Goal: Information Seeking & Learning: Check status

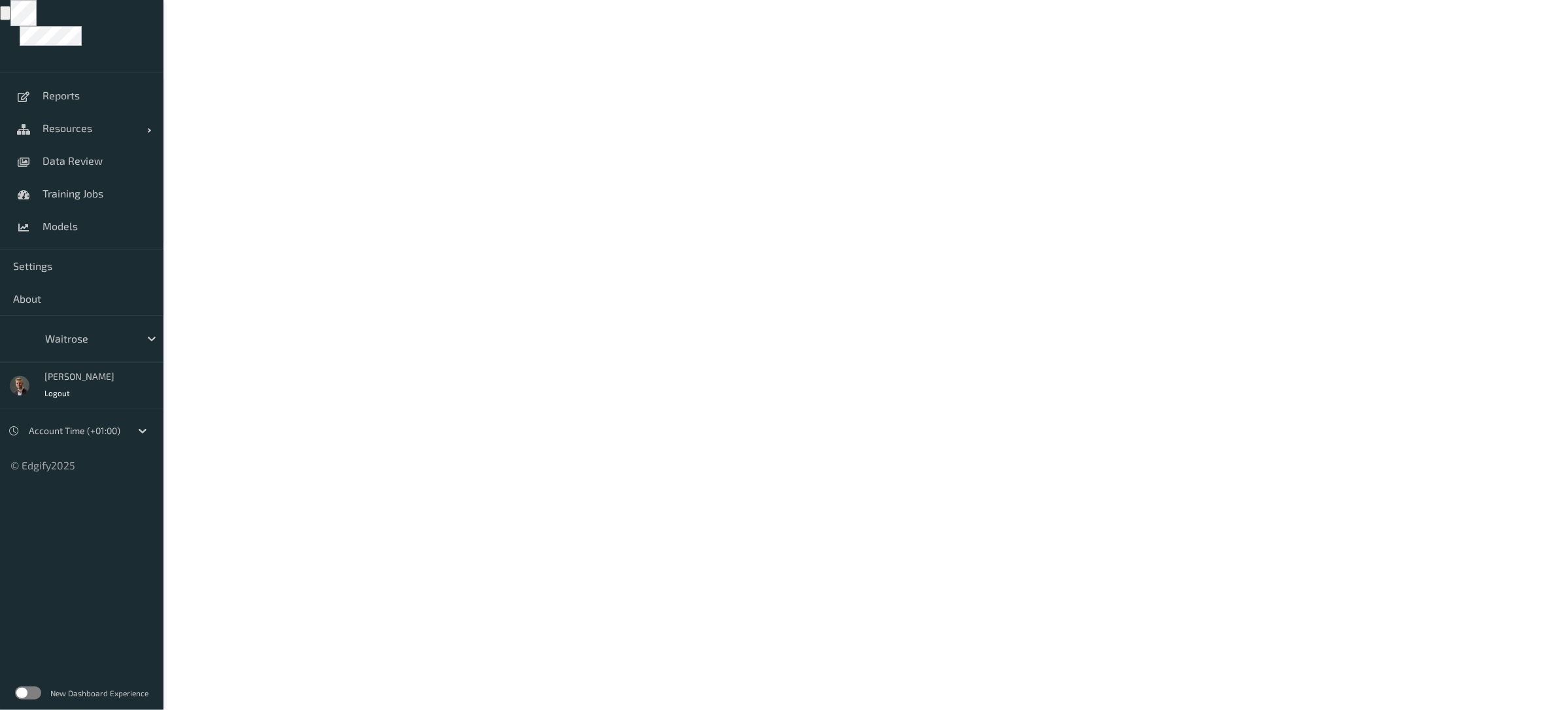
click at [25, 690] on label at bounding box center [28, 693] width 26 height 13
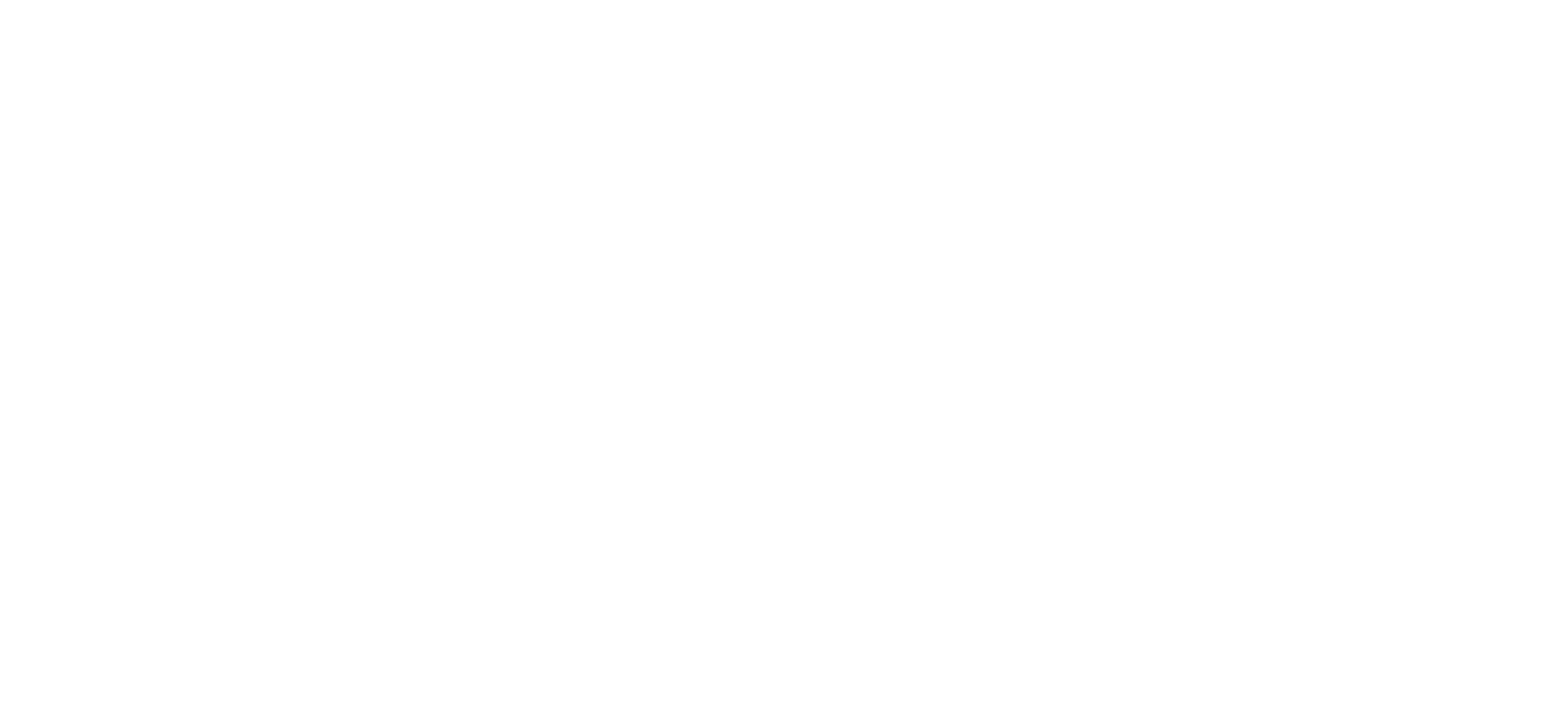
click at [107, 342] on div at bounding box center [784, 355] width 1568 height 710
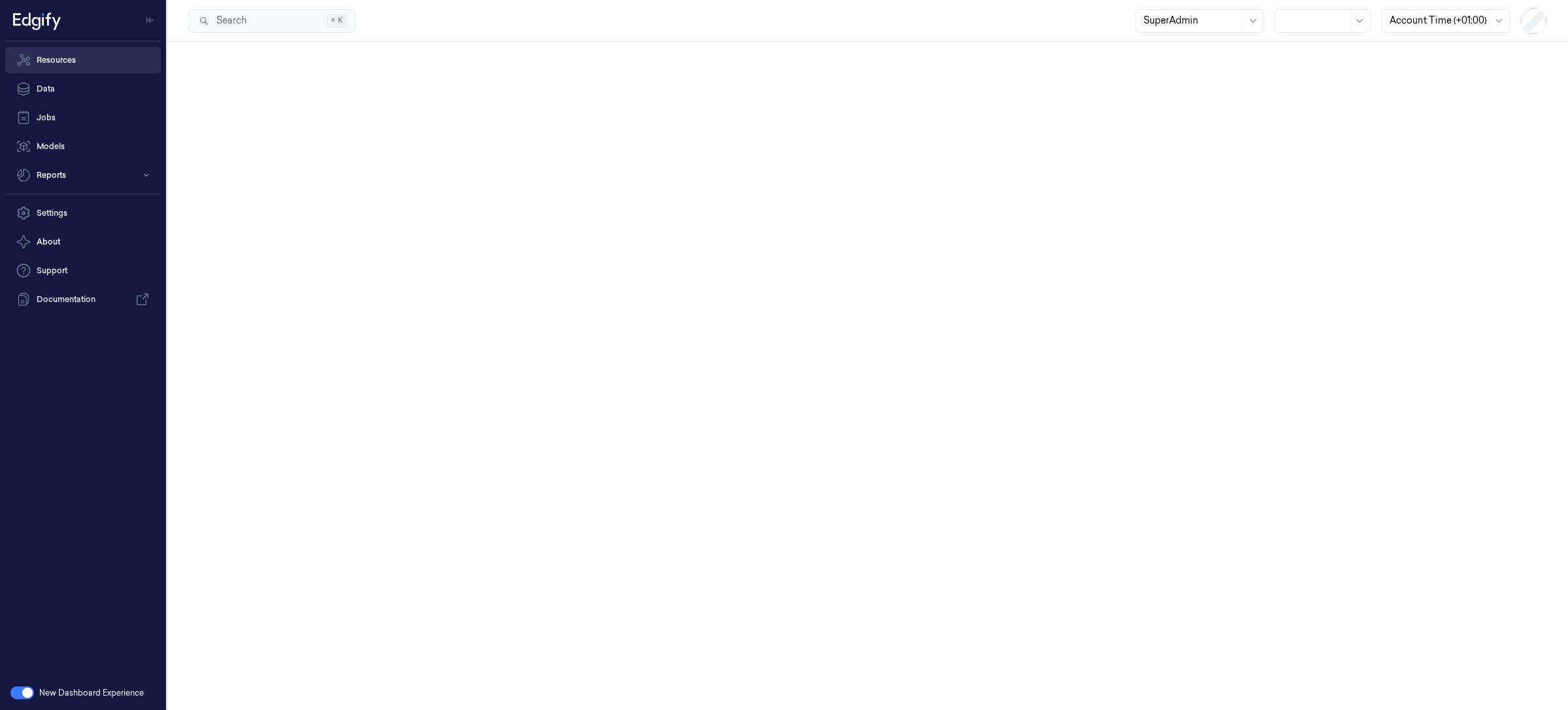
click at [62, 61] on link "Resources" at bounding box center [83, 60] width 155 height 26
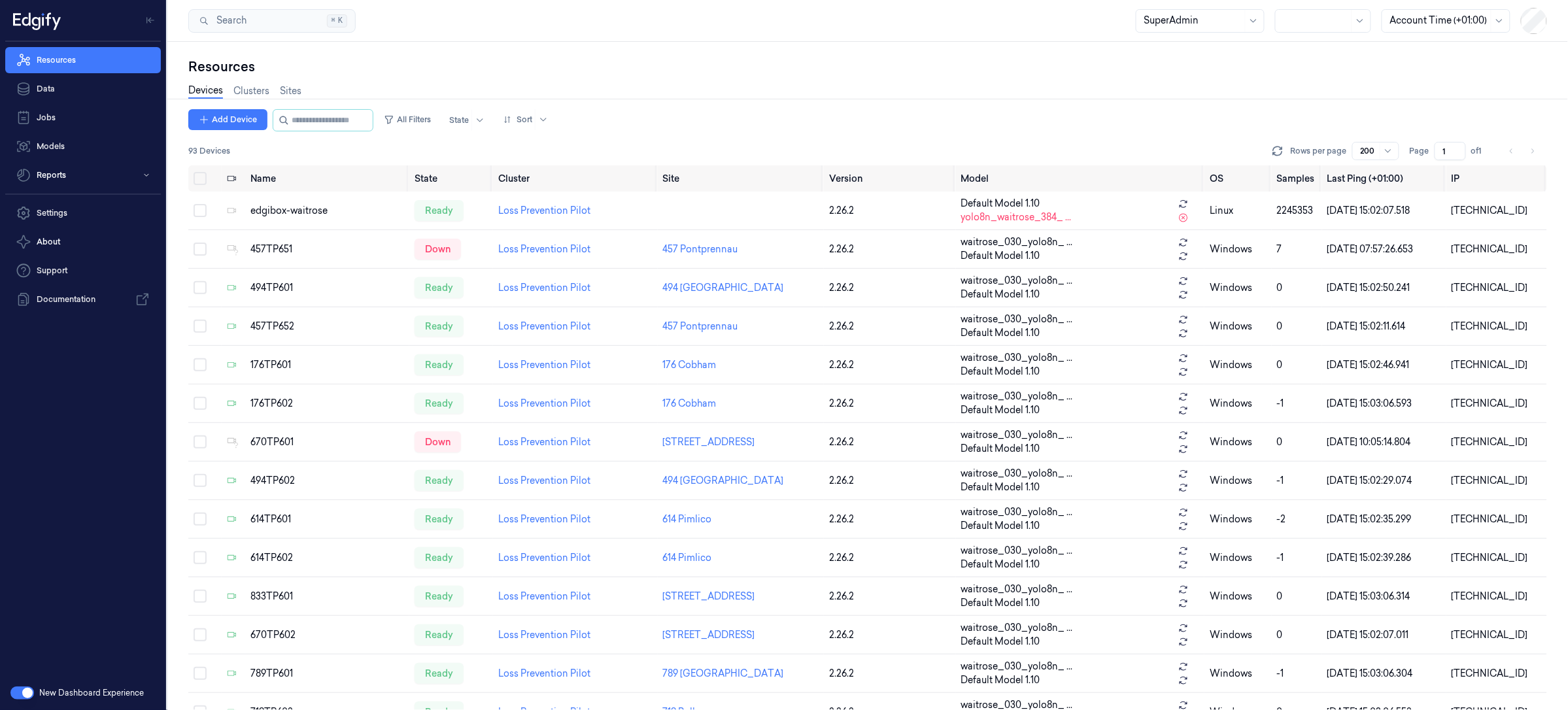
click at [1343, 34] on div "Search Search... ⌘ K SuperAdmin Account Time (+01:00)" at bounding box center [867, 21] width 1400 height 42
click at [1354, 19] on div at bounding box center [1359, 21] width 17 height 22
click at [1394, 76] on div "Devices Clusters Sites" at bounding box center [867, 92] width 1359 height 33
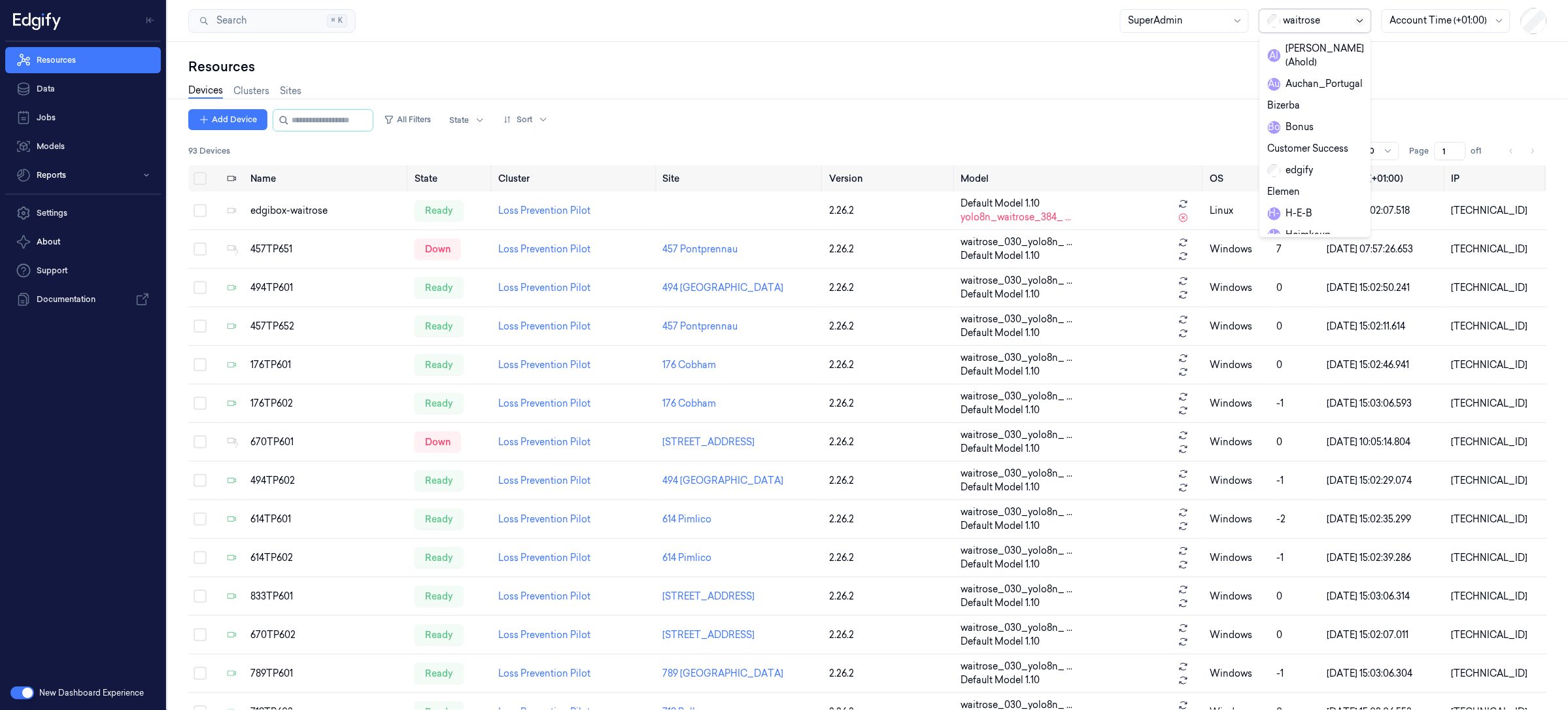
click at [1364, 23] on icon at bounding box center [1359, 21] width 11 height 11
click at [1024, 111] on div "Add Device All Filters State Sort" at bounding box center [867, 120] width 1359 height 22
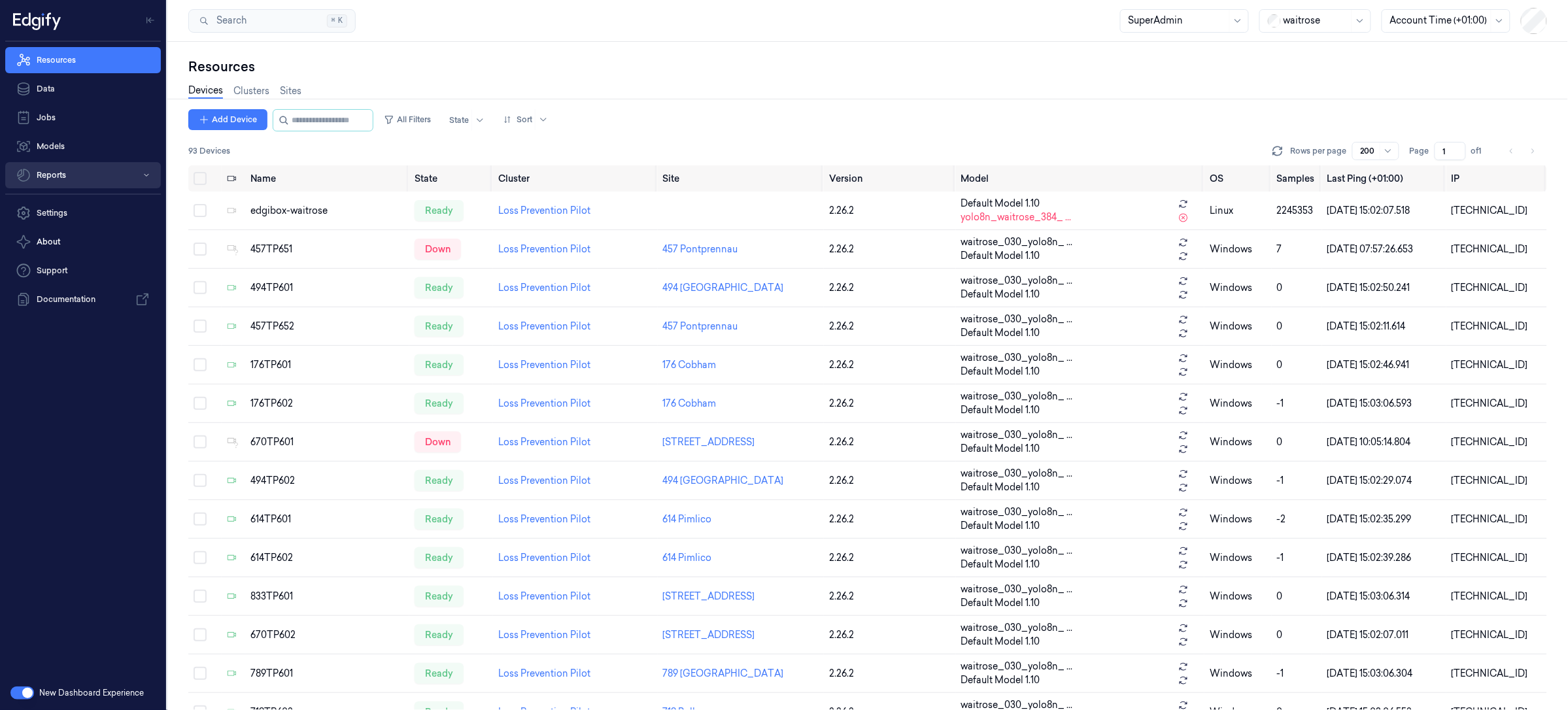
click at [37, 177] on button "Reports" at bounding box center [83, 175] width 155 height 26
click at [60, 196] on link "Loss Prevention" at bounding box center [93, 201] width 135 height 22
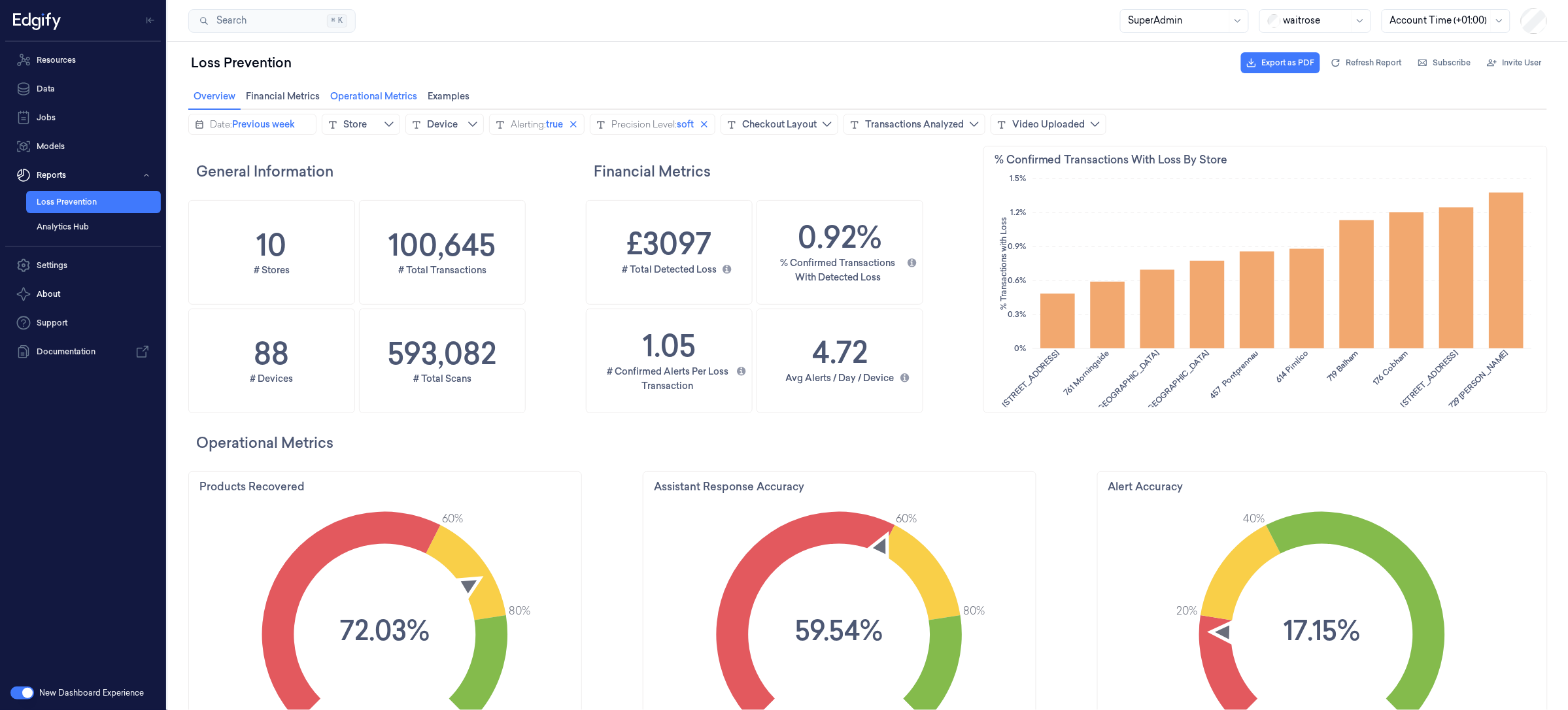
click at [363, 99] on span "Operational Metrics Operational Metrics" at bounding box center [373, 96] width 95 height 17
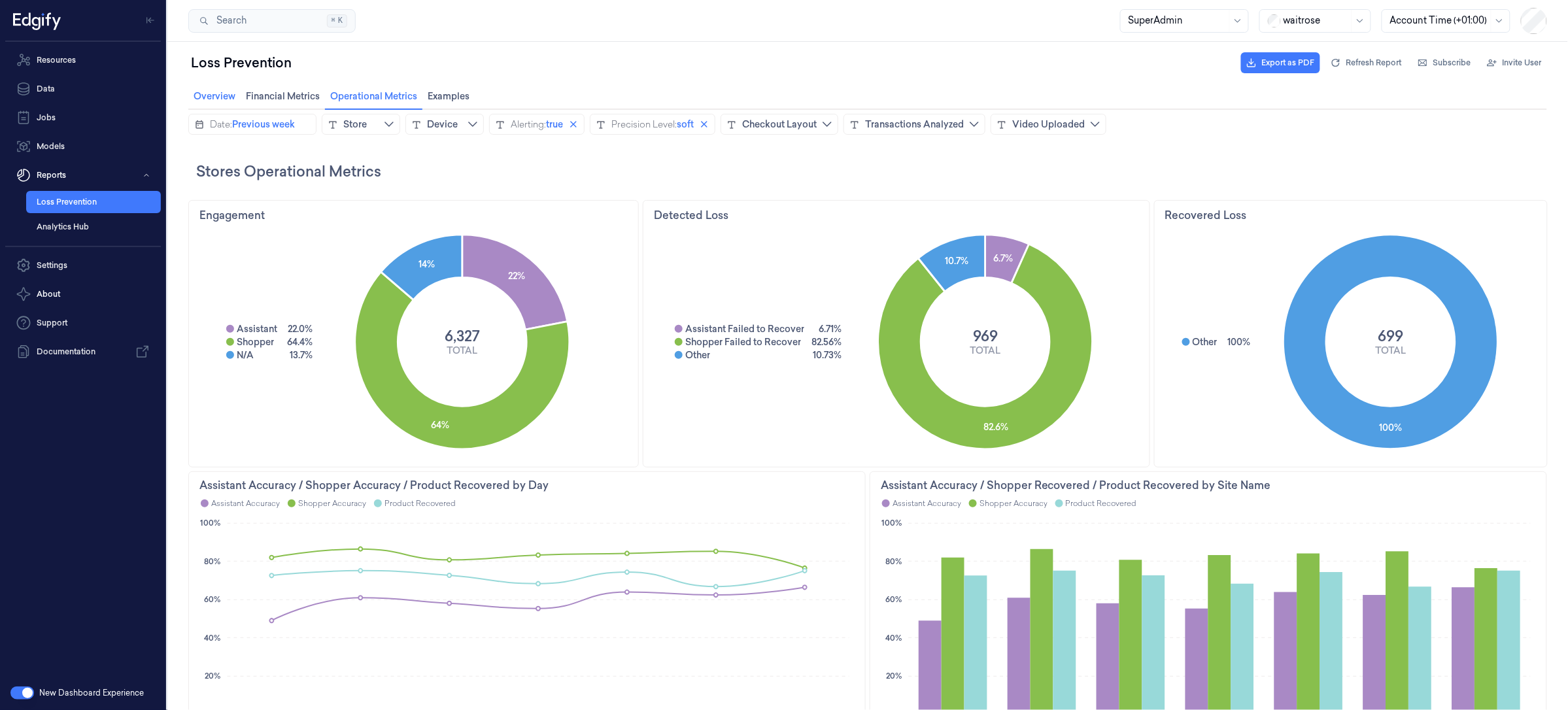
click at [207, 97] on span "Overview Overview" at bounding box center [214, 96] width 50 height 17
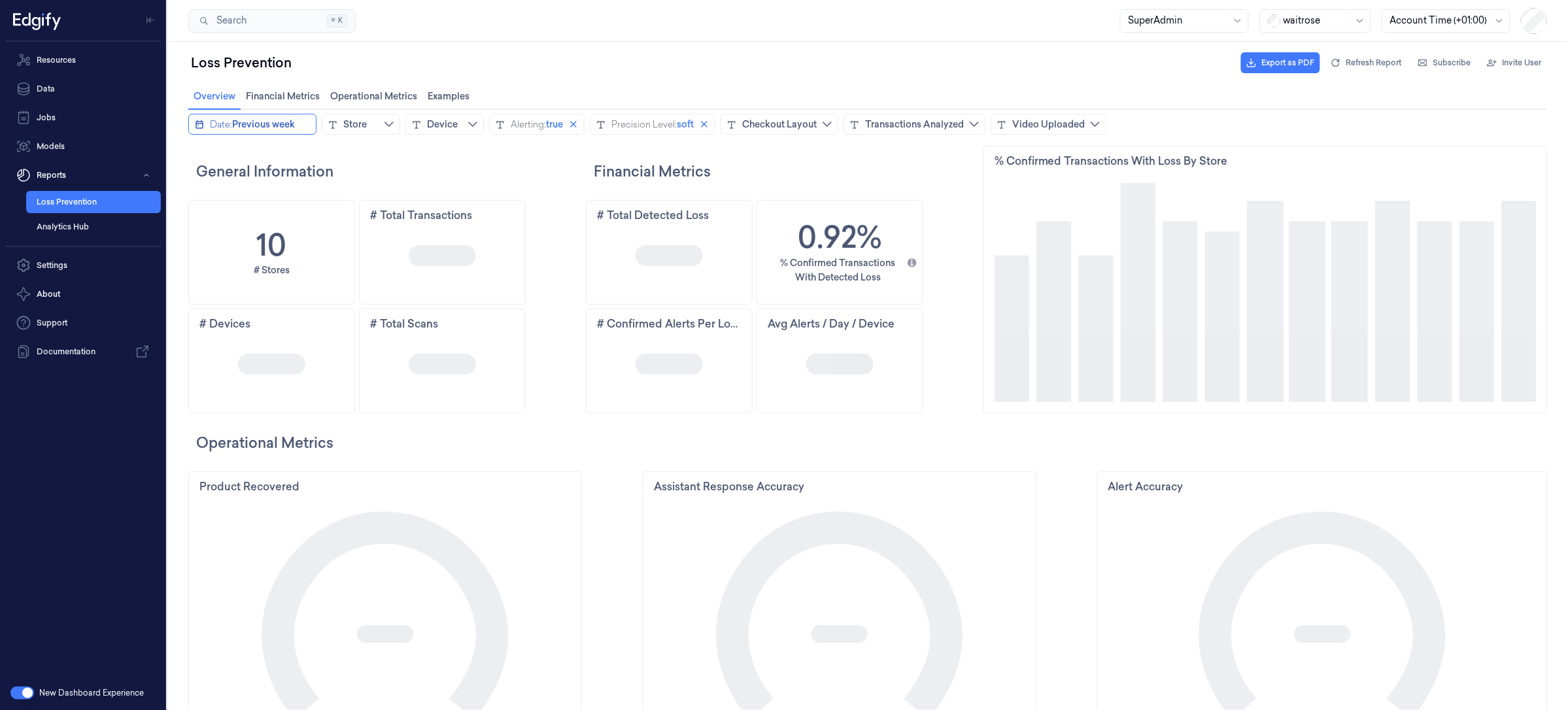
click at [268, 122] on span "Previous week" at bounding box center [263, 124] width 63 height 13
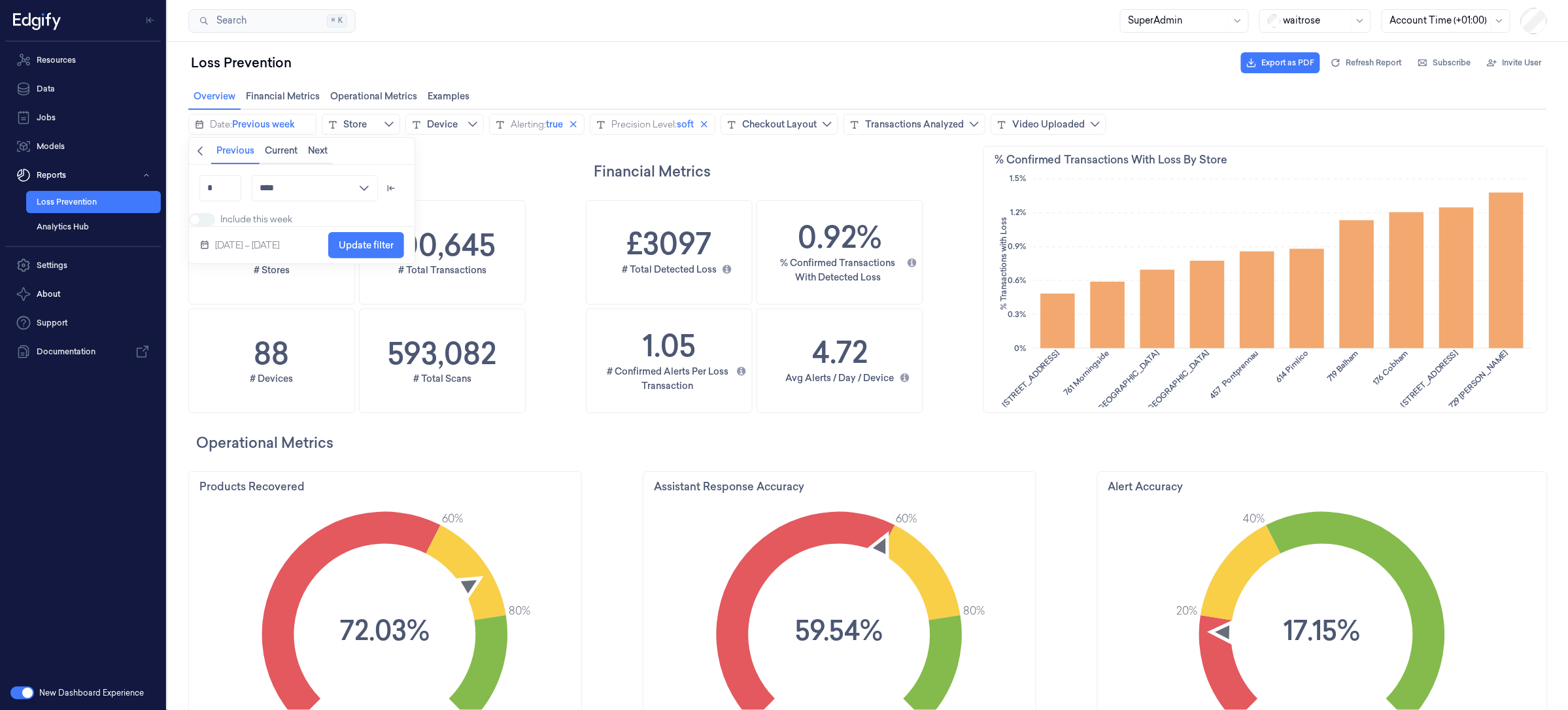
scroll to position [437, 597]
click at [199, 150] on icon "chevronleft icon" at bounding box center [199, 150] width 11 height 11
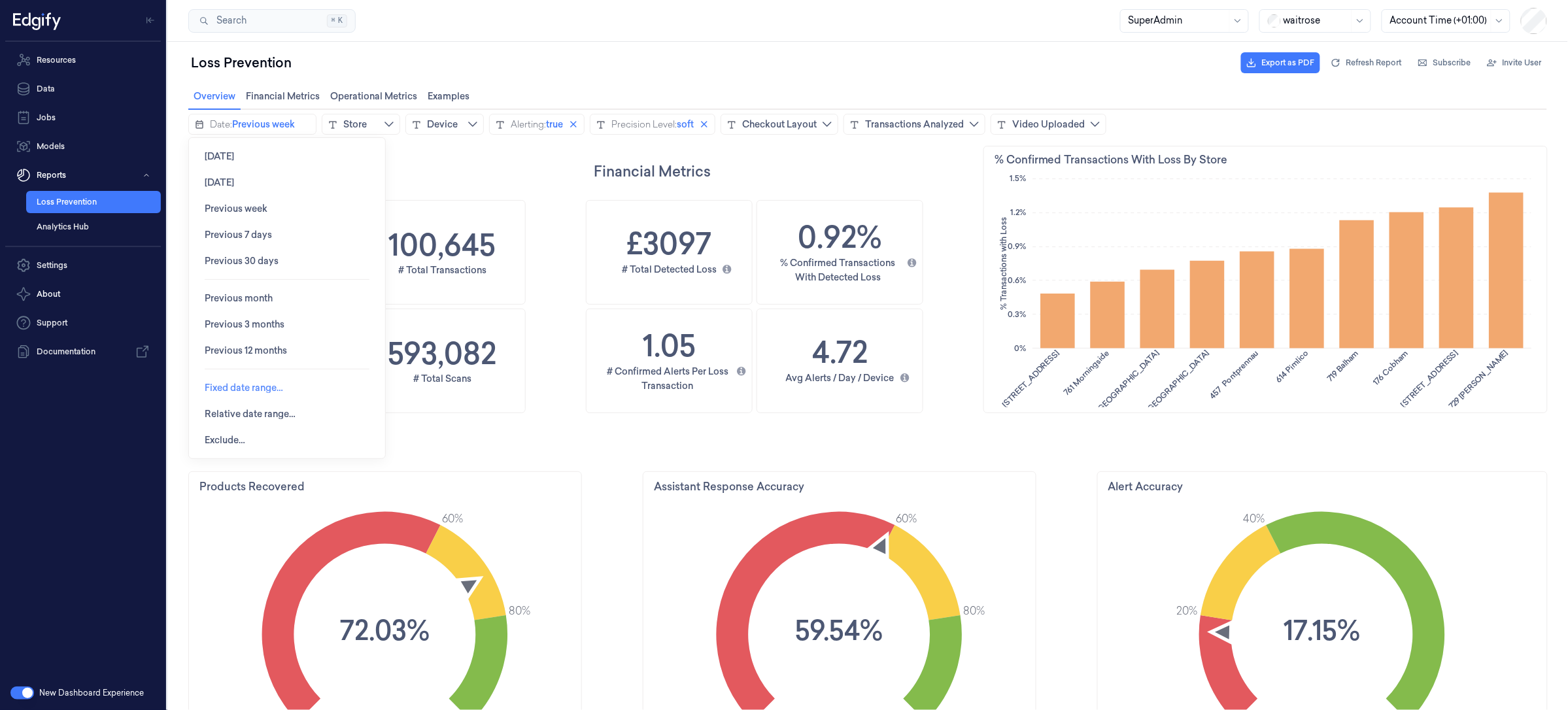
click at [256, 386] on span "Fixed date range…" at bounding box center [243, 387] width 78 height 11
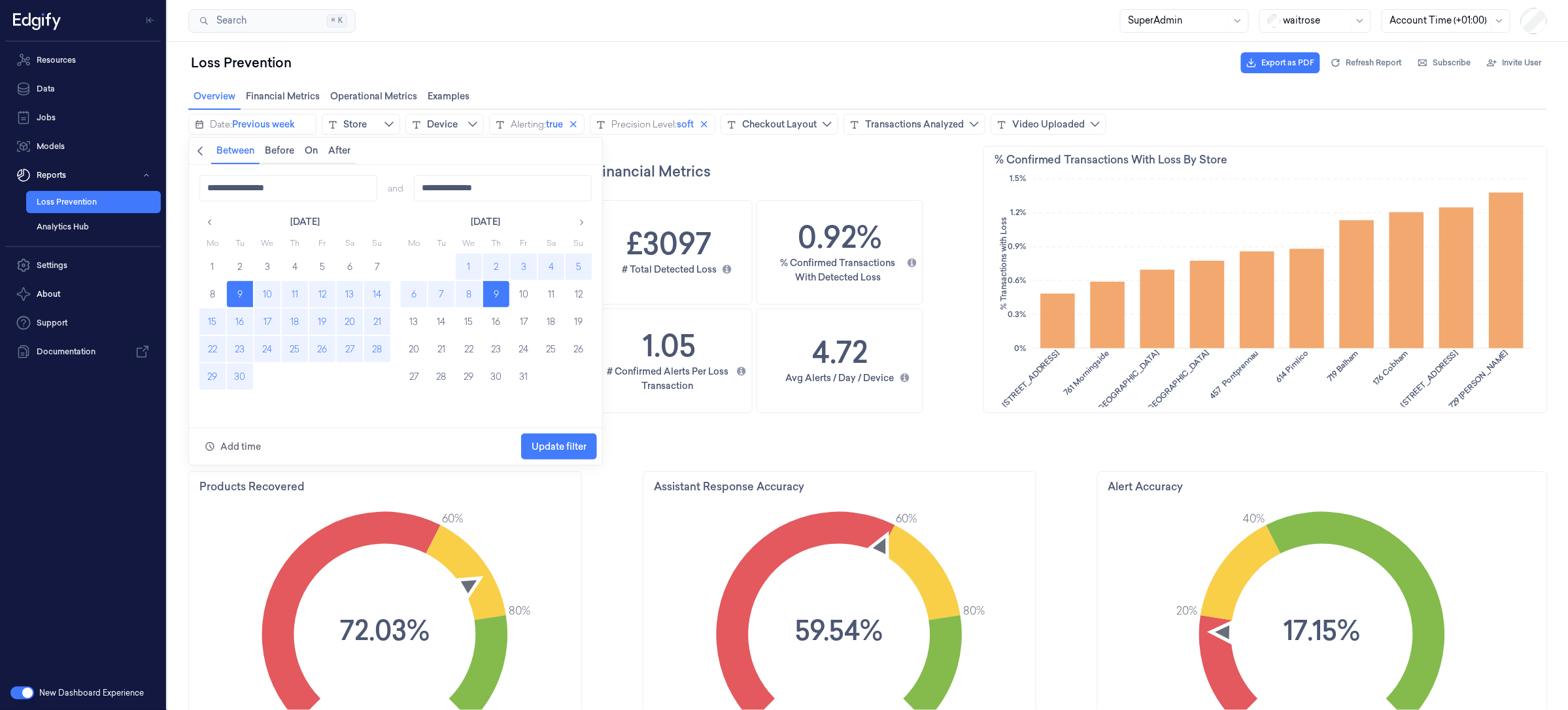
click at [216, 354] on button "22" at bounding box center [211, 348] width 26 height 26
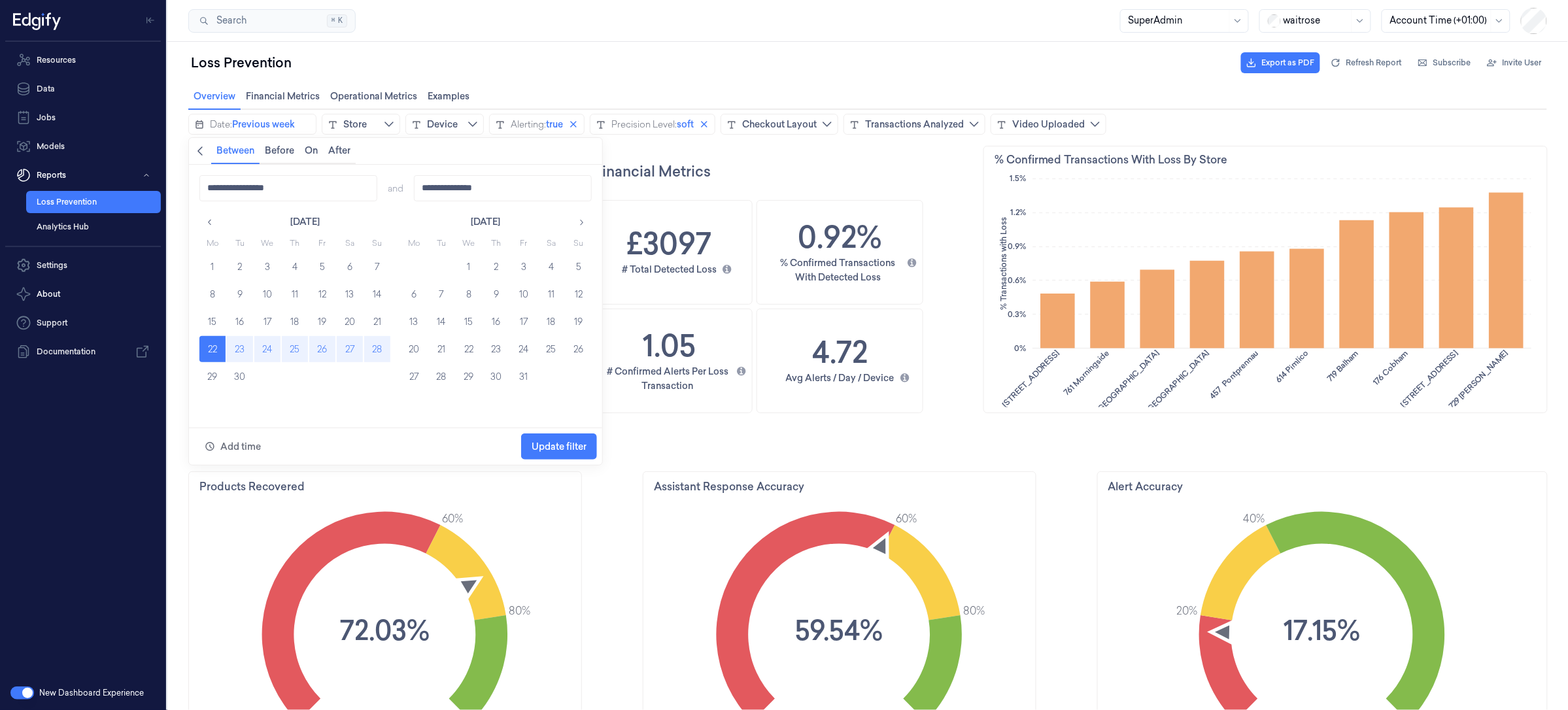
click at [372, 354] on button "28" at bounding box center [376, 348] width 26 height 26
type input "**********"
click at [528, 434] on button "Update filter" at bounding box center [558, 446] width 76 height 26
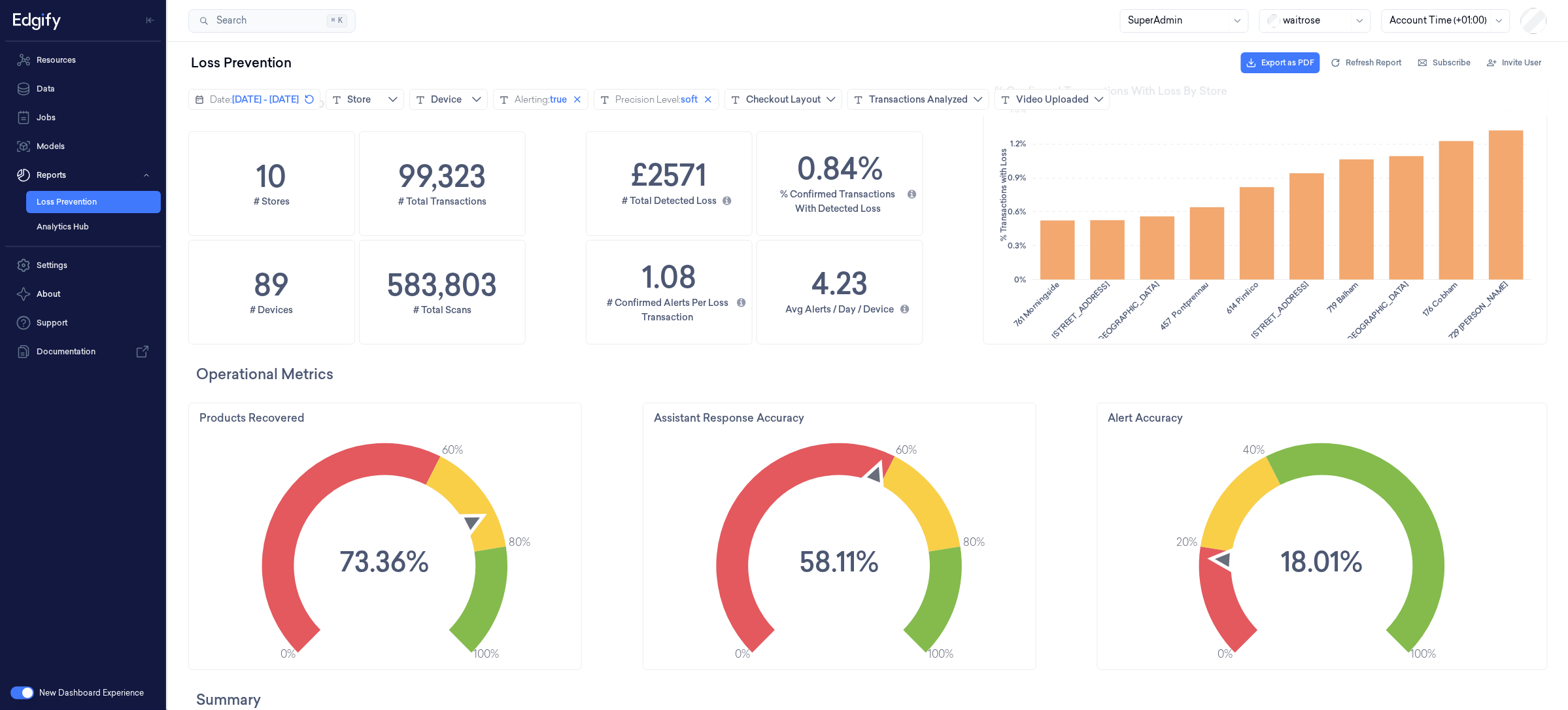
scroll to position [0, 0]
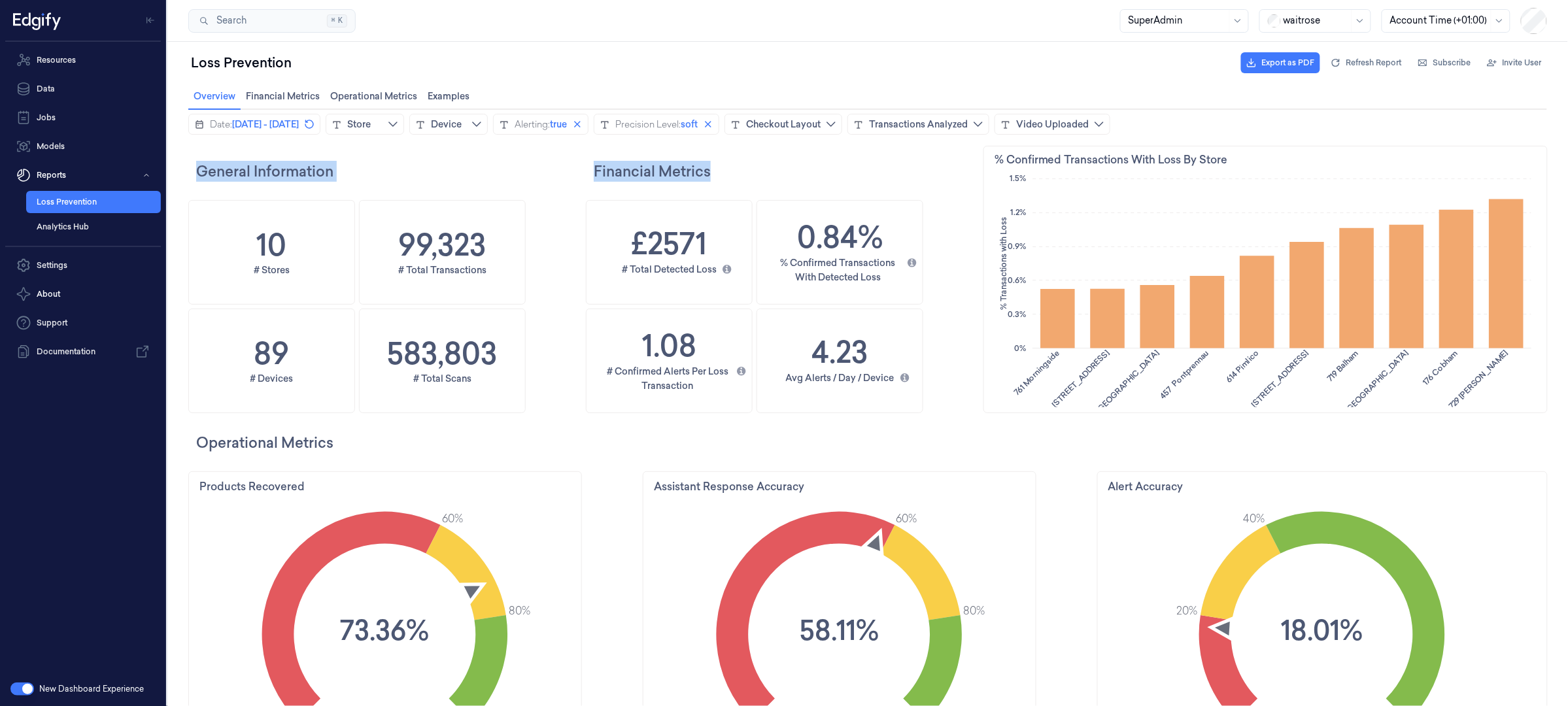
drag, startPoint x: 194, startPoint y: 166, endPoint x: 765, endPoint y: 165, distance: 571.0
click at [767, 165] on h2 "Financial Metrics" at bounding box center [785, 170] width 386 height 21
drag, startPoint x: 197, startPoint y: 169, endPoint x: 725, endPoint y: 174, distance: 528.0
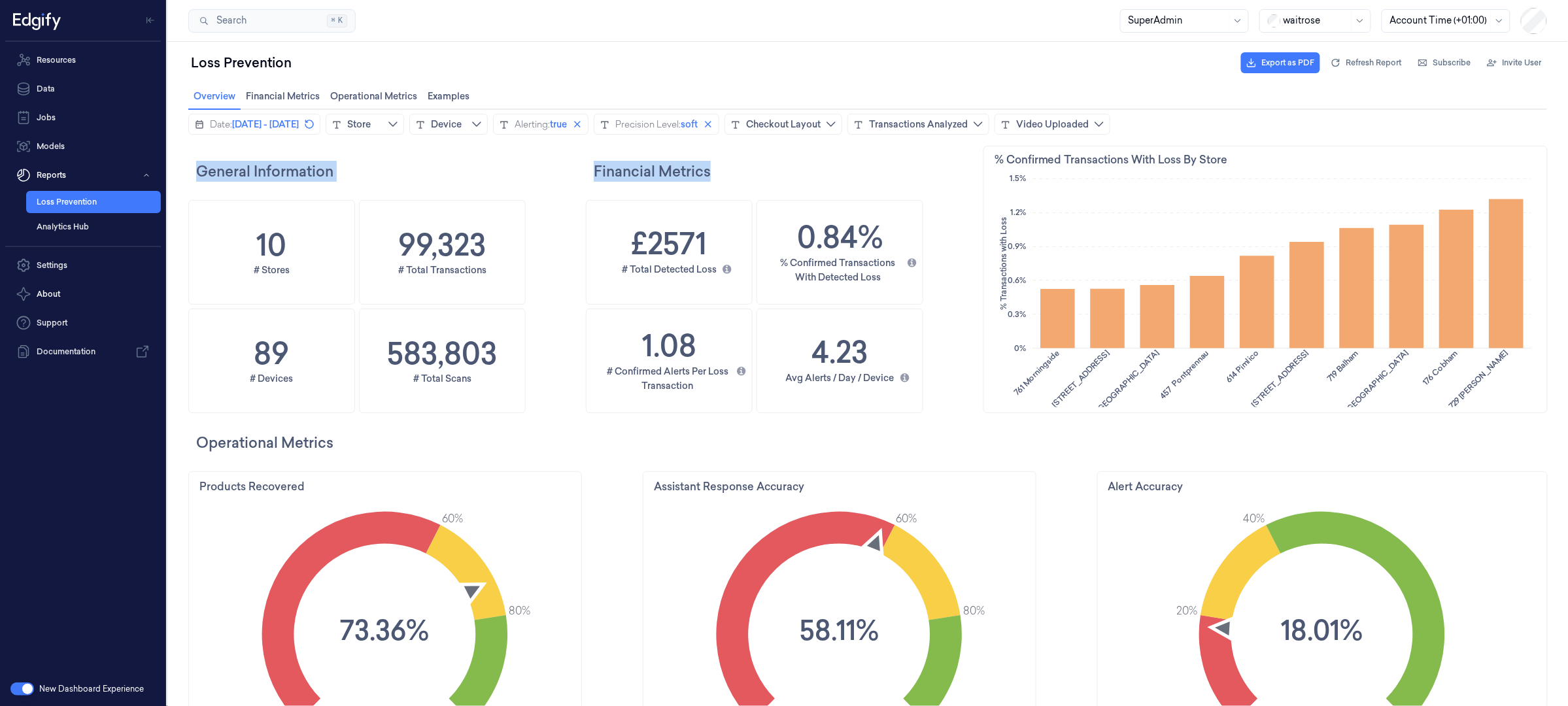
click at [725, 174] on h2 "Financial Metrics" at bounding box center [785, 170] width 386 height 21
drag, startPoint x: 198, startPoint y: 168, endPoint x: 797, endPoint y: 190, distance: 599.4
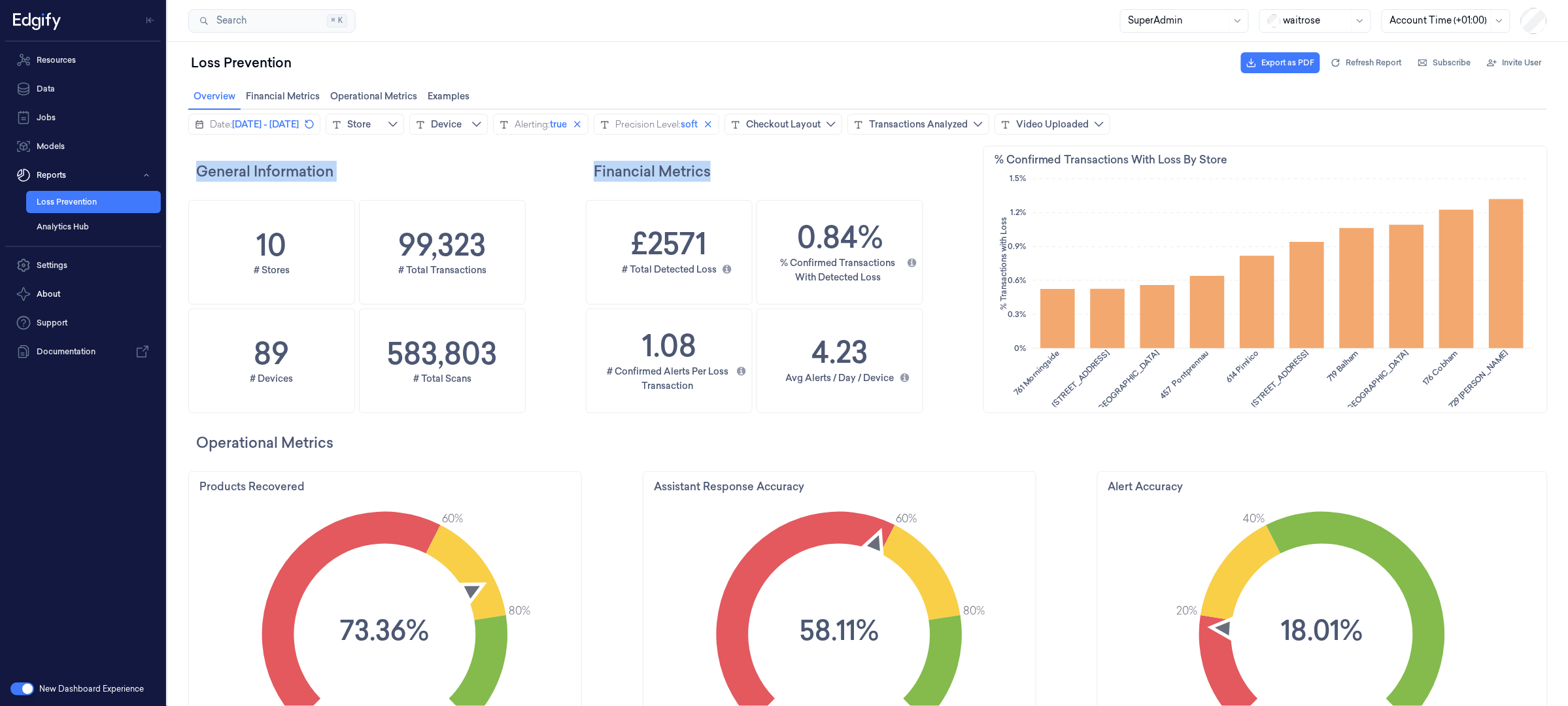
click at [803, 190] on div "Financial Metrics" at bounding box center [782, 170] width 393 height 50
click at [781, 177] on h2 "Financial Metrics" at bounding box center [785, 170] width 386 height 21
